Goal: Information Seeking & Learning: Learn about a topic

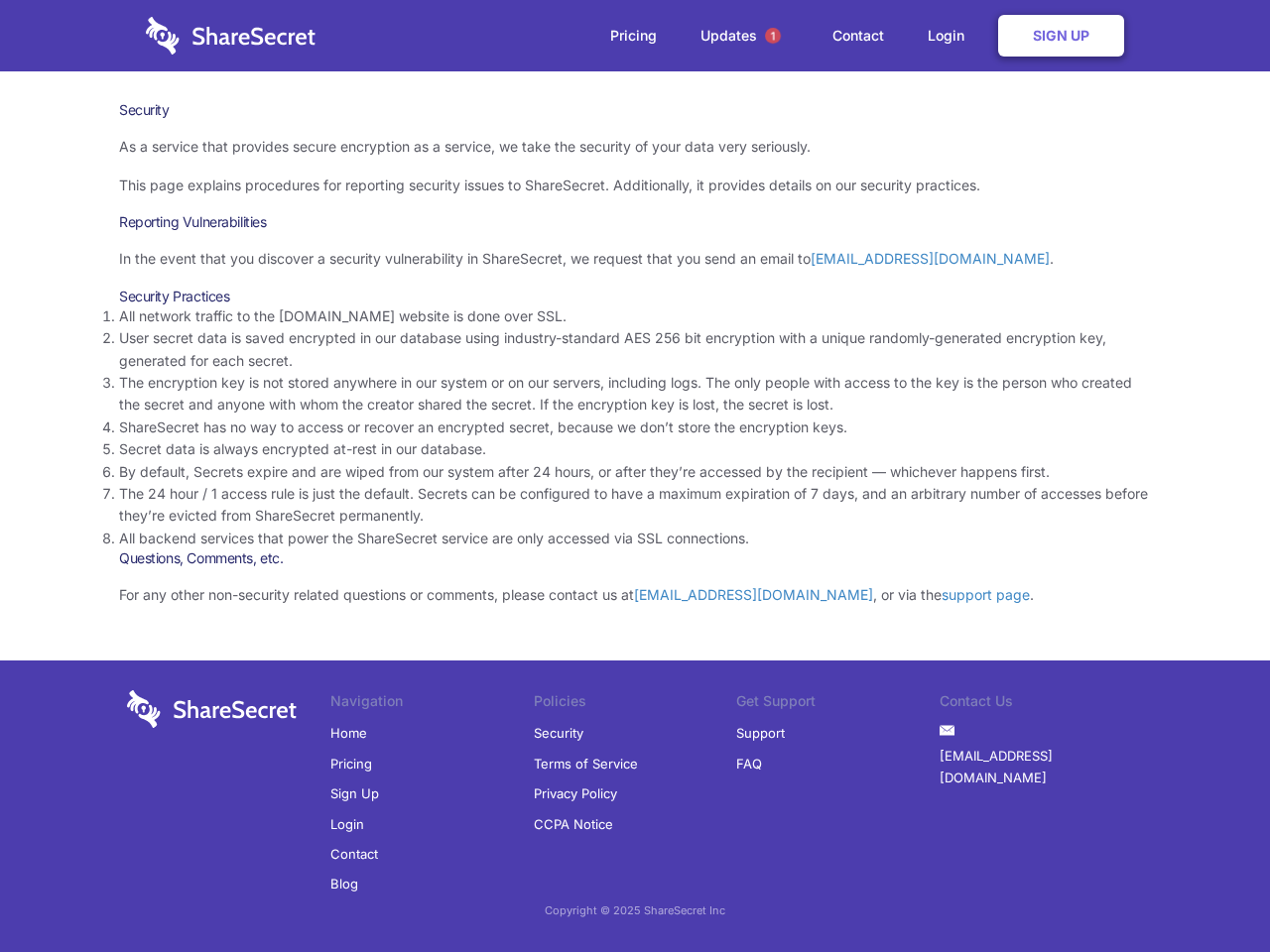
click at [635, 476] on li "By default, Secrets expire and are wiped from our system after 24 hours, or aft…" at bounding box center [635, 473] width 1032 height 22
click at [774, 36] on span "1" at bounding box center [774, 36] width 16 height 16
